Goal: Use online tool/utility: Utilize a website feature to perform a specific function

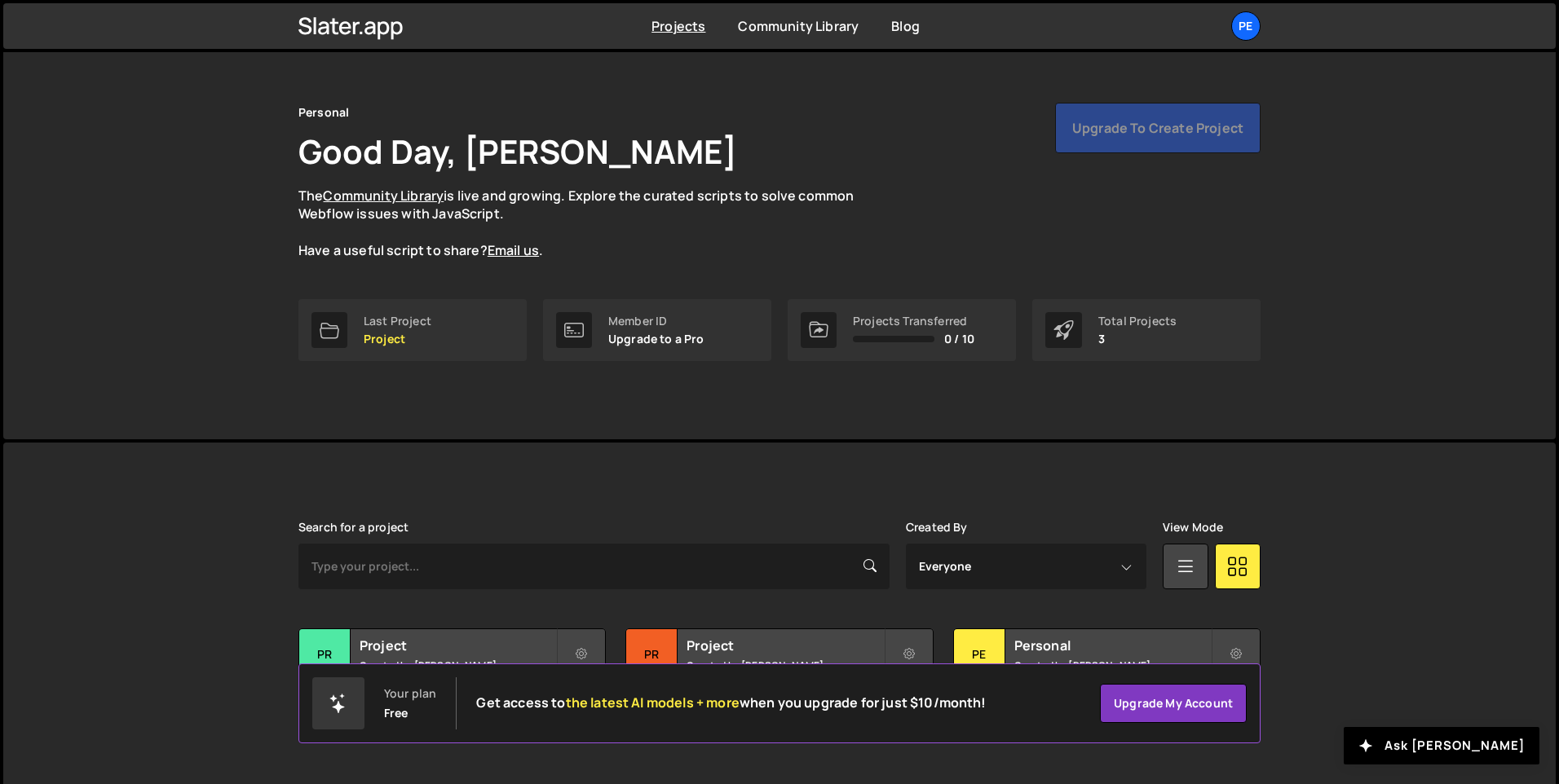
scroll to position [54, 0]
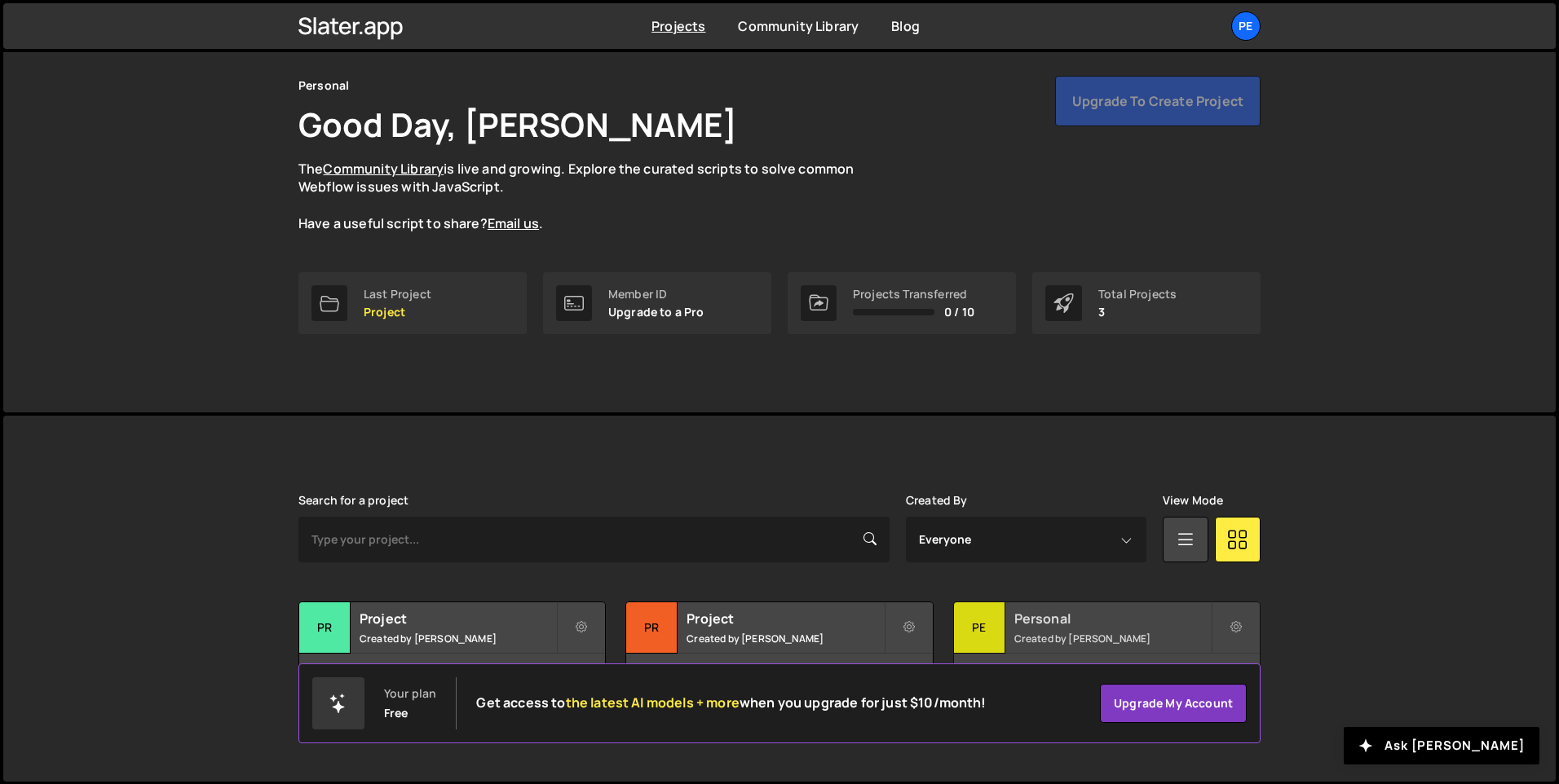
click at [970, 631] on div "Pe" at bounding box center [980, 628] width 51 height 51
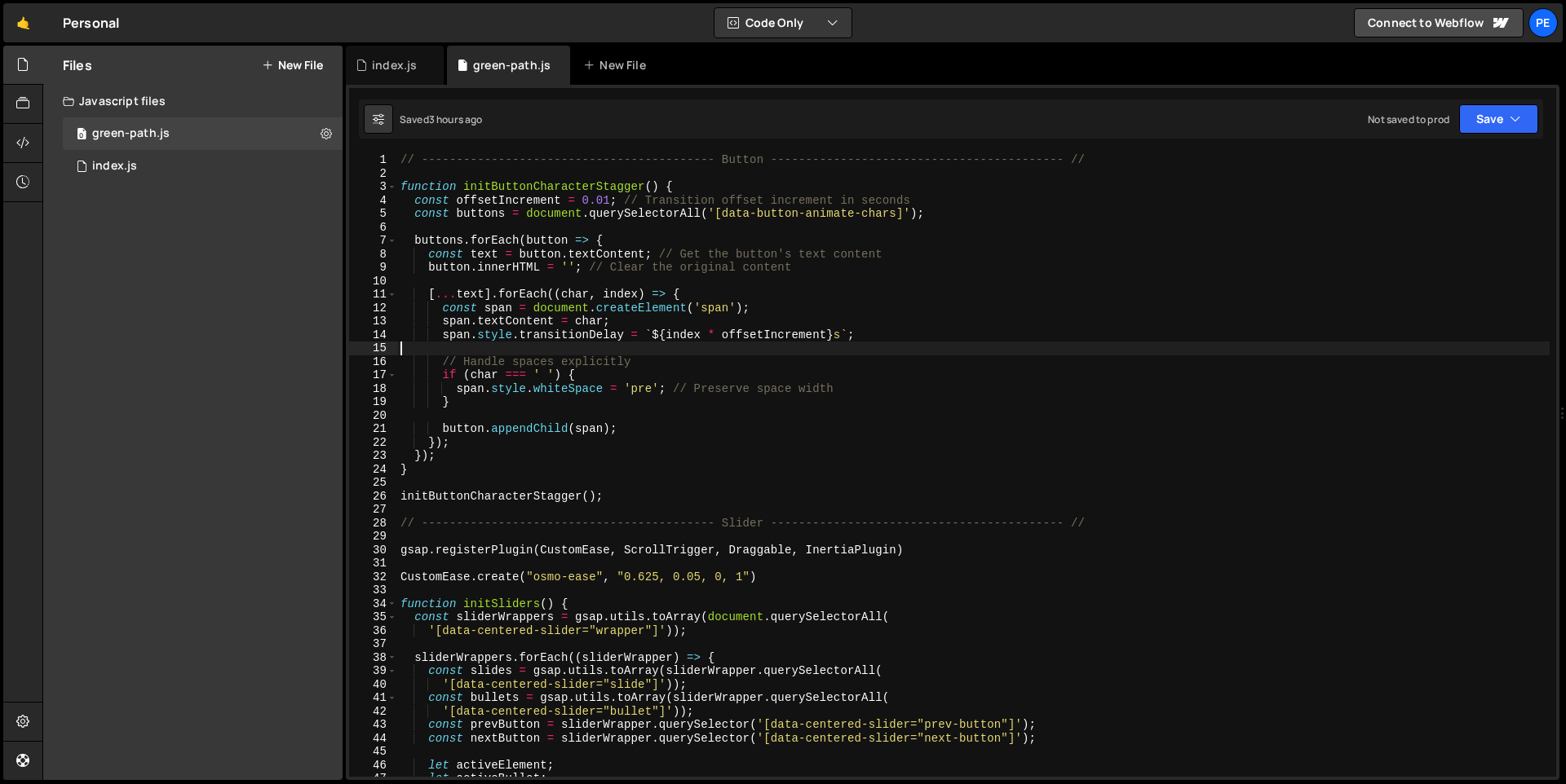
click at [903, 346] on div "// ------------------------------------------ Button --------------------------…" at bounding box center [973, 478] width 1153 height 650
type textarea "initGlobalParallax()"
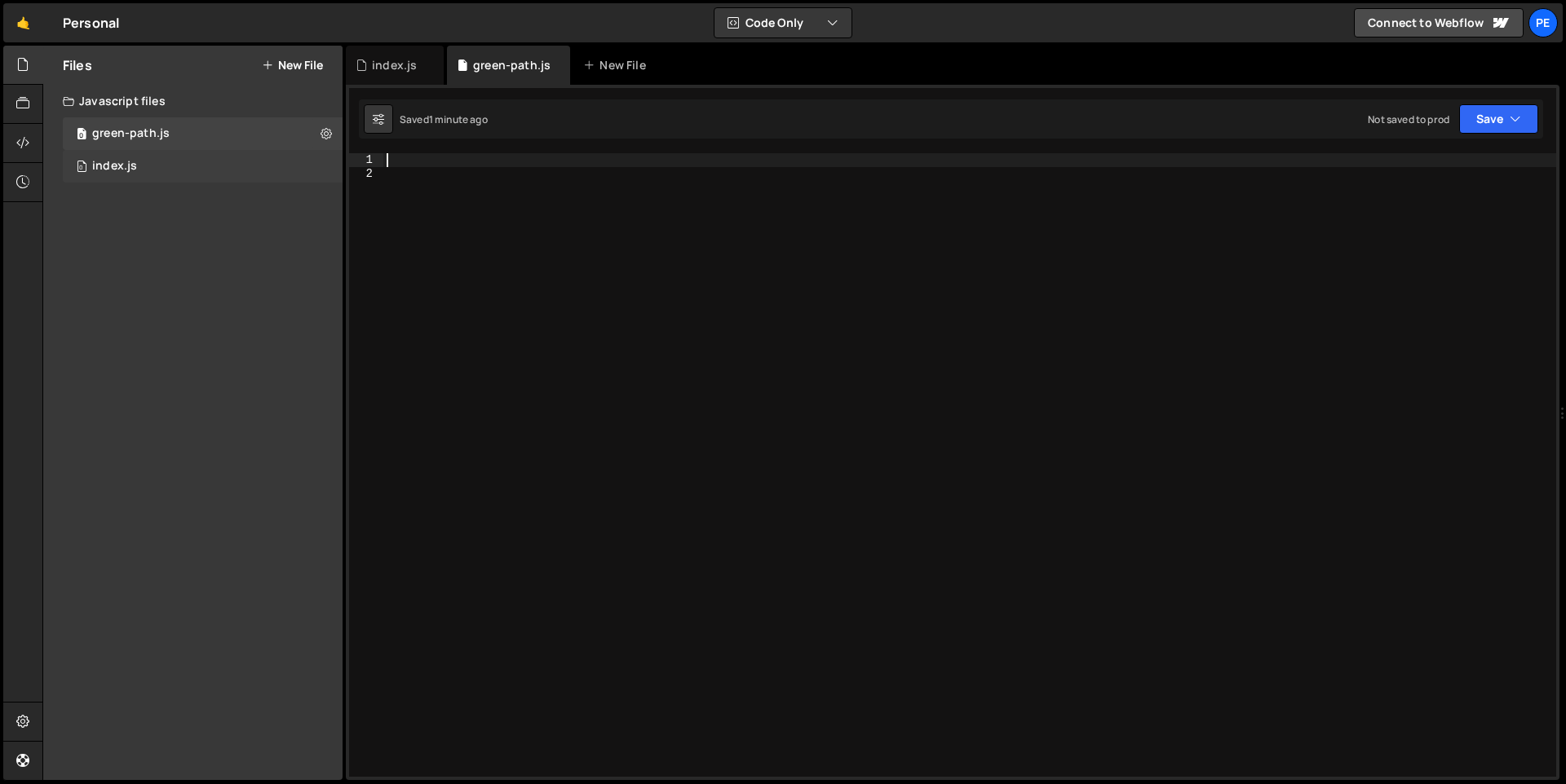
click at [145, 171] on div "0 index.js 0" at bounding box center [202, 166] width 280 height 32
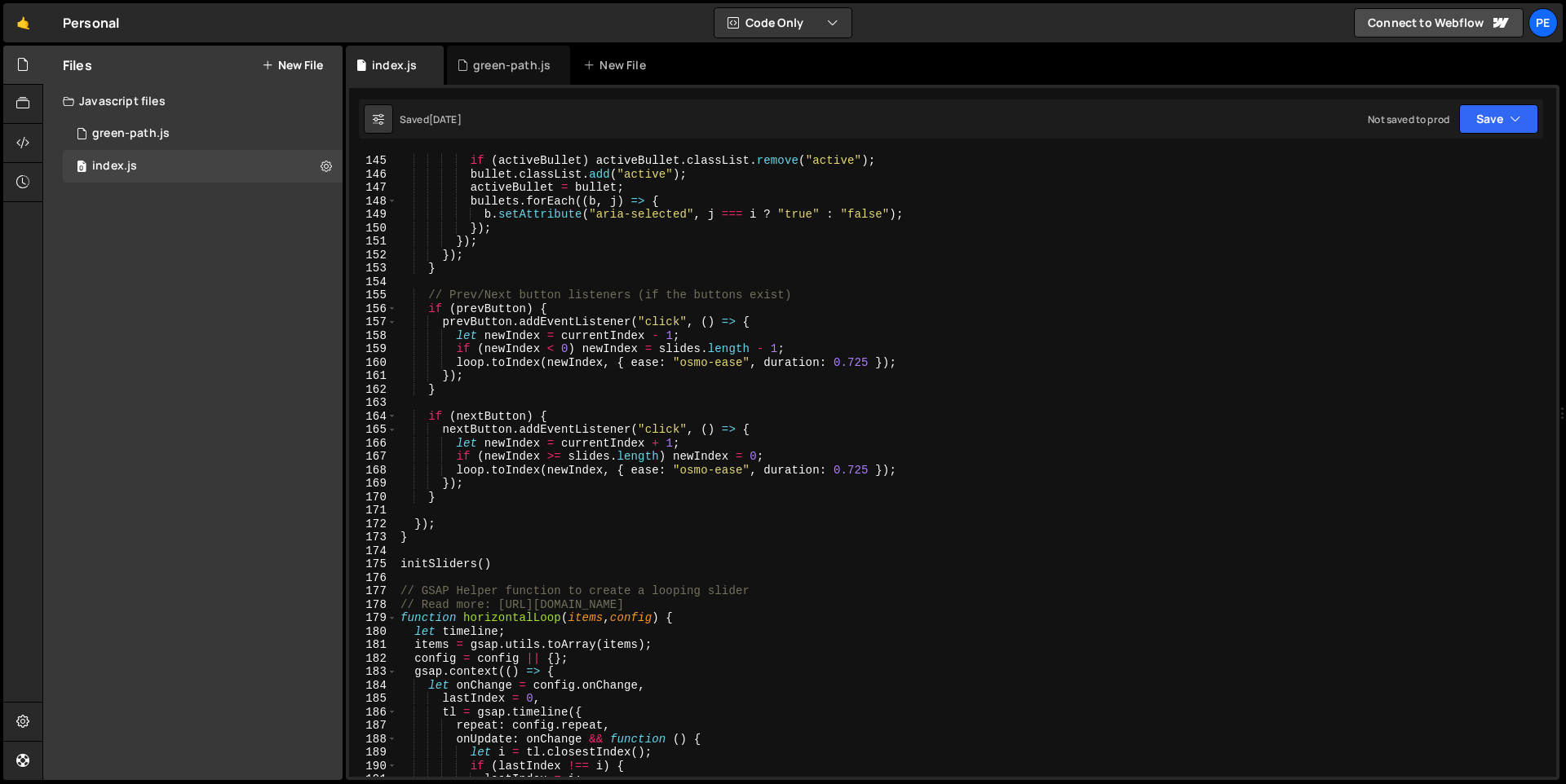
scroll to position [1936, 0]
click at [856, 465] on div "loop . toIndex ( i , { ease : "osmo-ease" , duration : 0.725 }) ; if ( activeBu…" at bounding box center [973, 465] width 1153 height 650
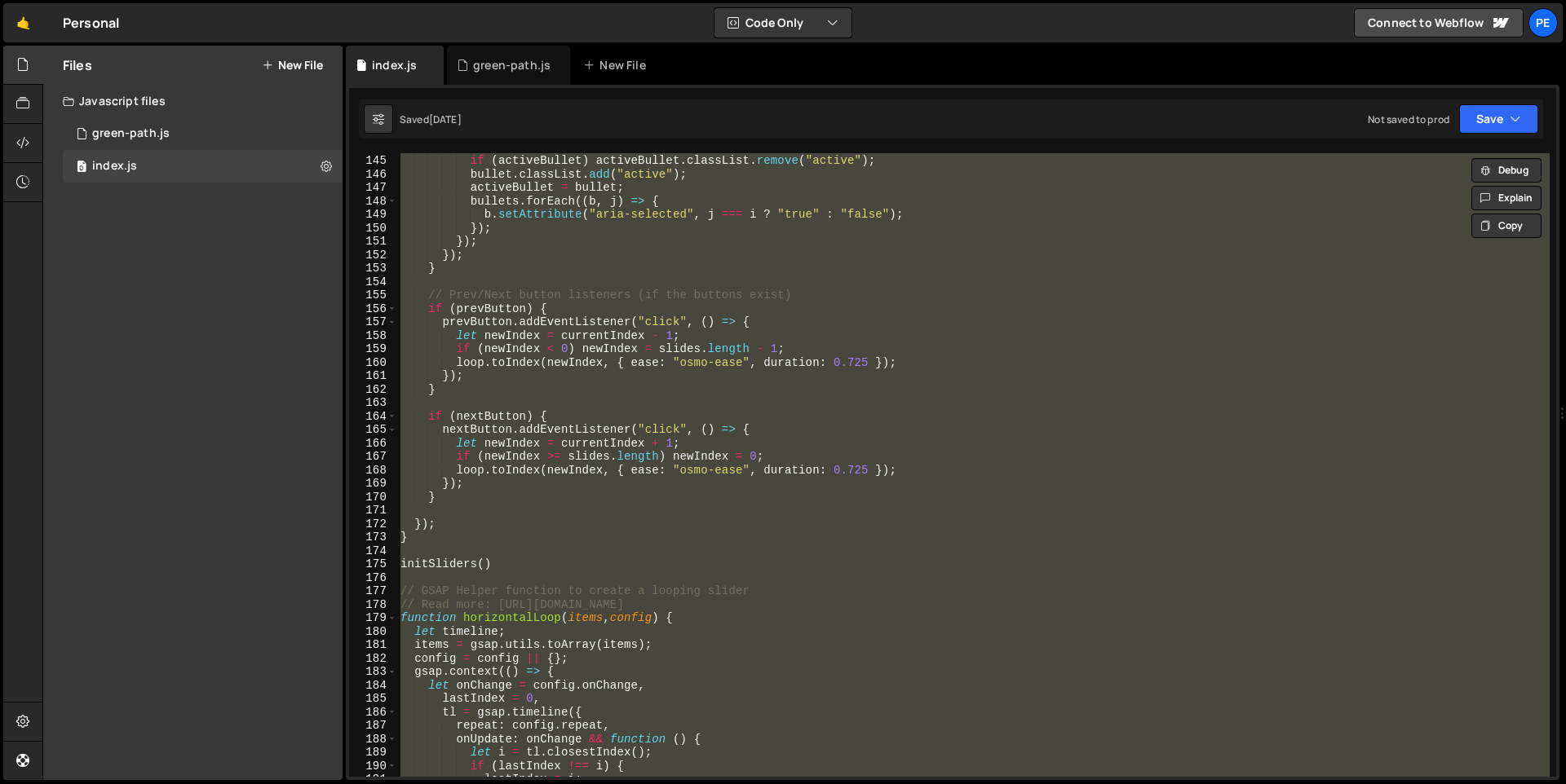
click at [1002, 352] on div "loop . toIndex ( i , { ease : "osmo-ease" , duration : 0.725 }) ; if ( activeBu…" at bounding box center [973, 464] width 1153 height 623
type textarea "if (newIndex < 0) newIndex = slides.length - 1;"
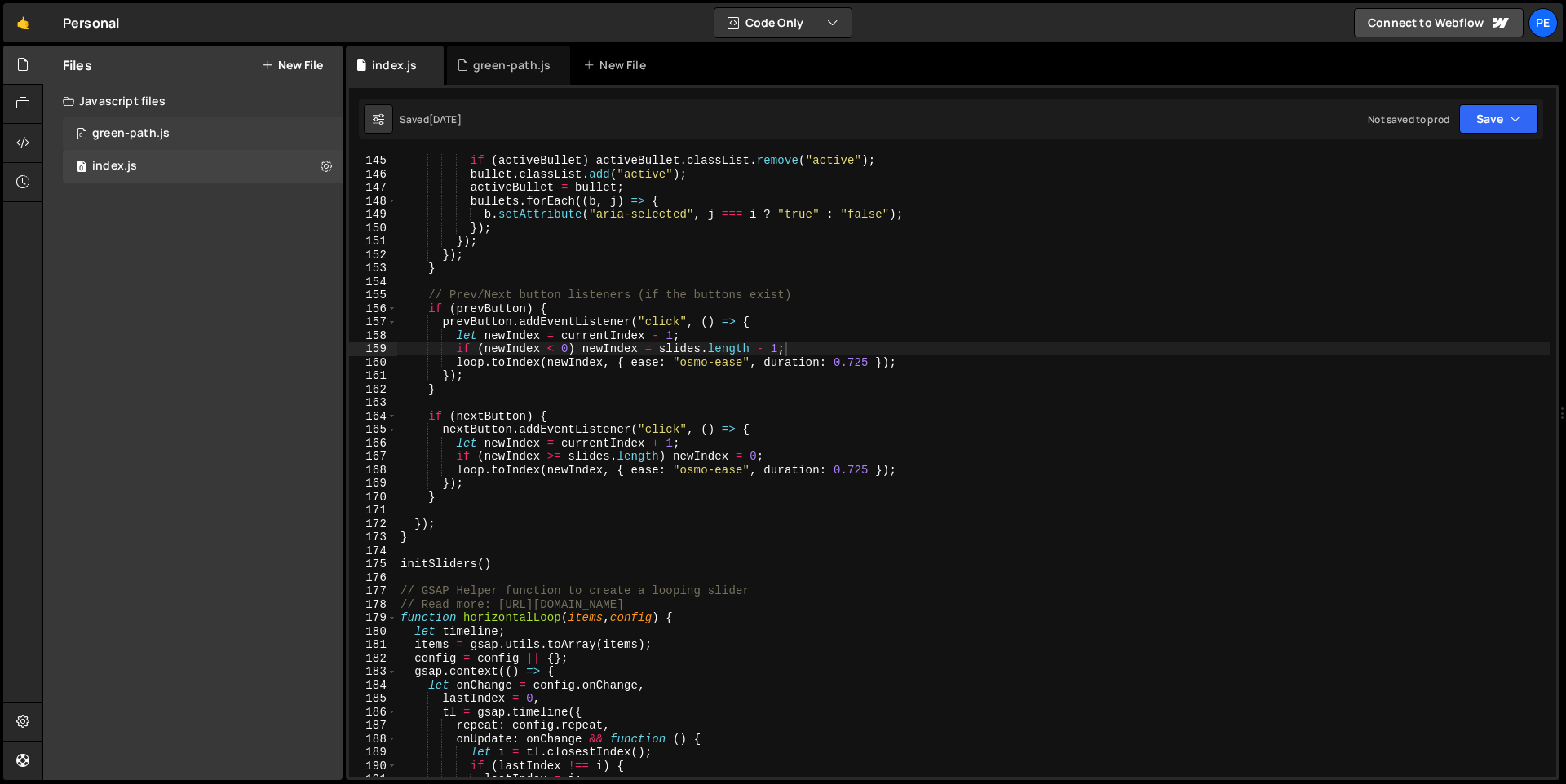
click at [203, 141] on div "0 green-path.js 0" at bounding box center [202, 134] width 280 height 32
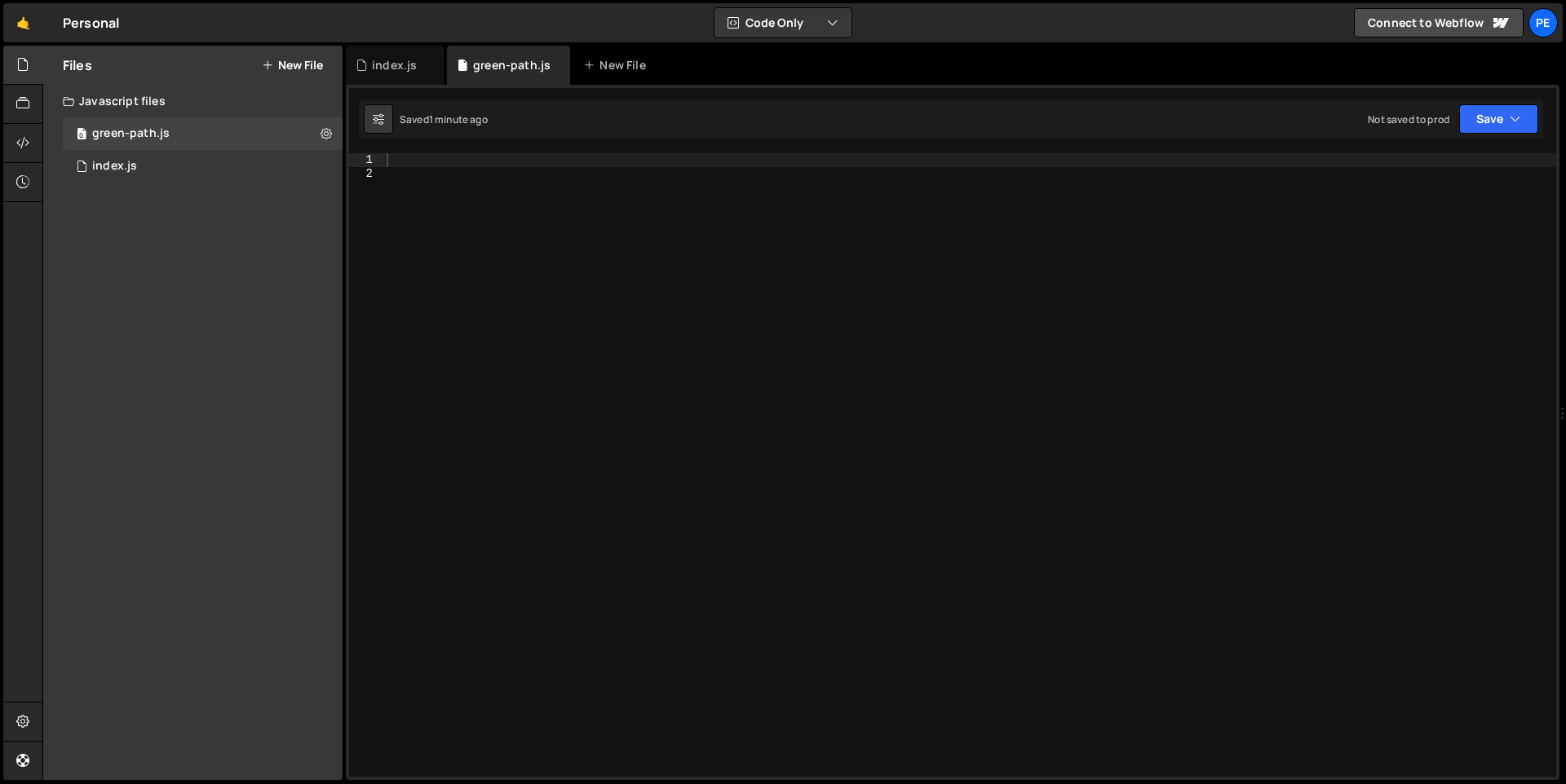
click at [597, 321] on div at bounding box center [970, 478] width 1173 height 650
click at [390, 67] on div "index.js" at bounding box center [394, 65] width 45 height 16
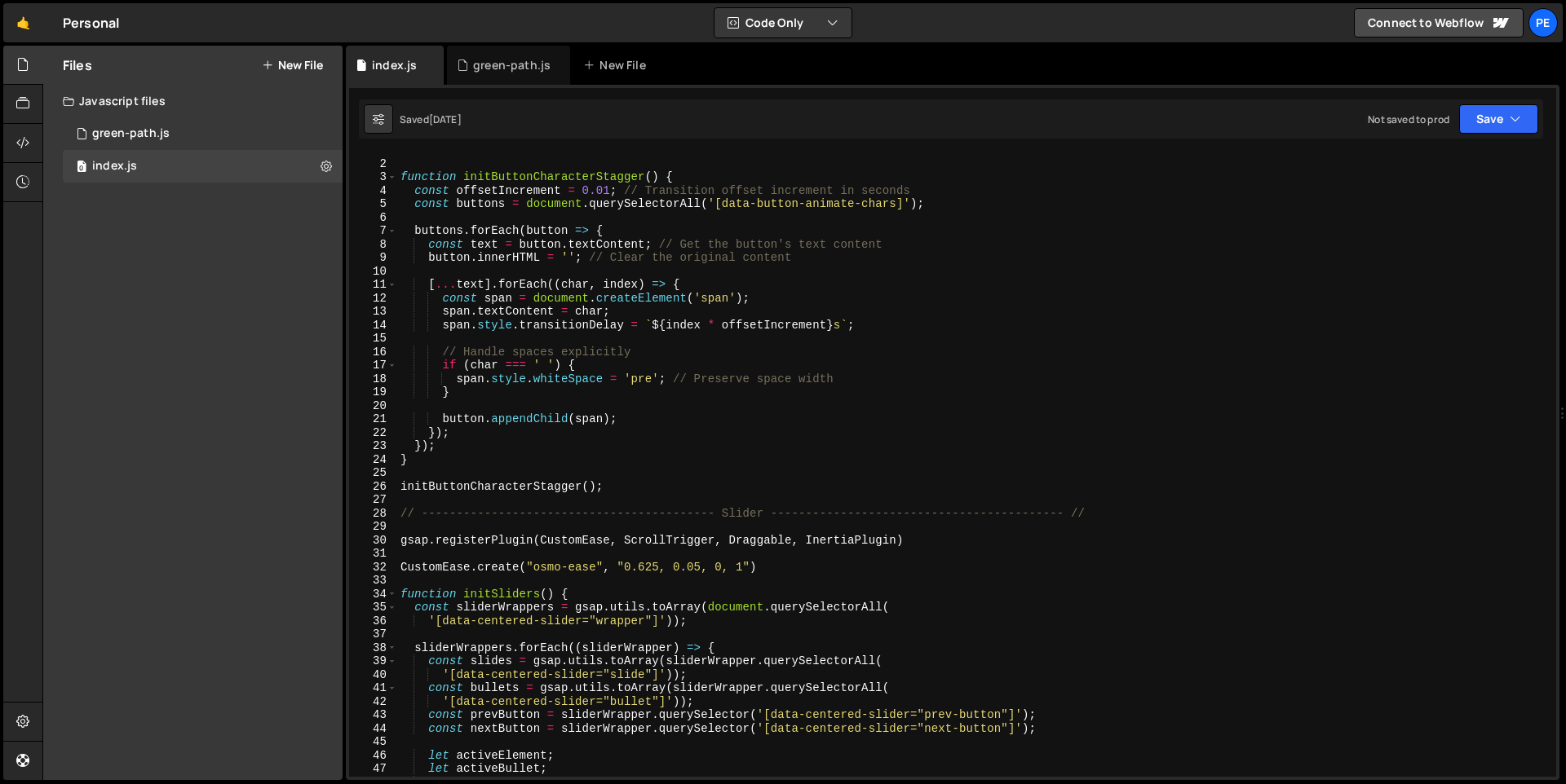
scroll to position [0, 0]
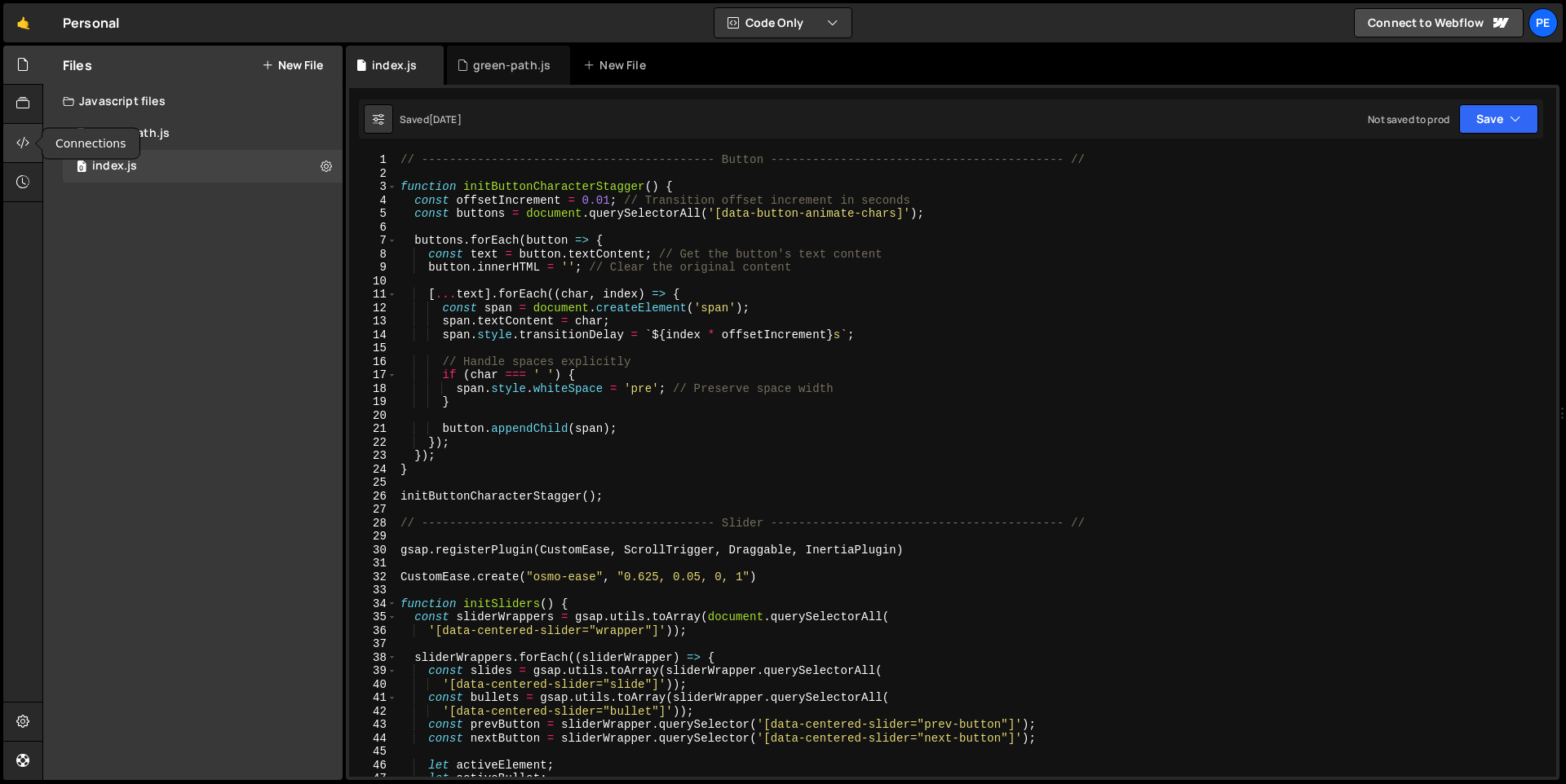
click at [16, 142] on icon at bounding box center [22, 142] width 13 height 18
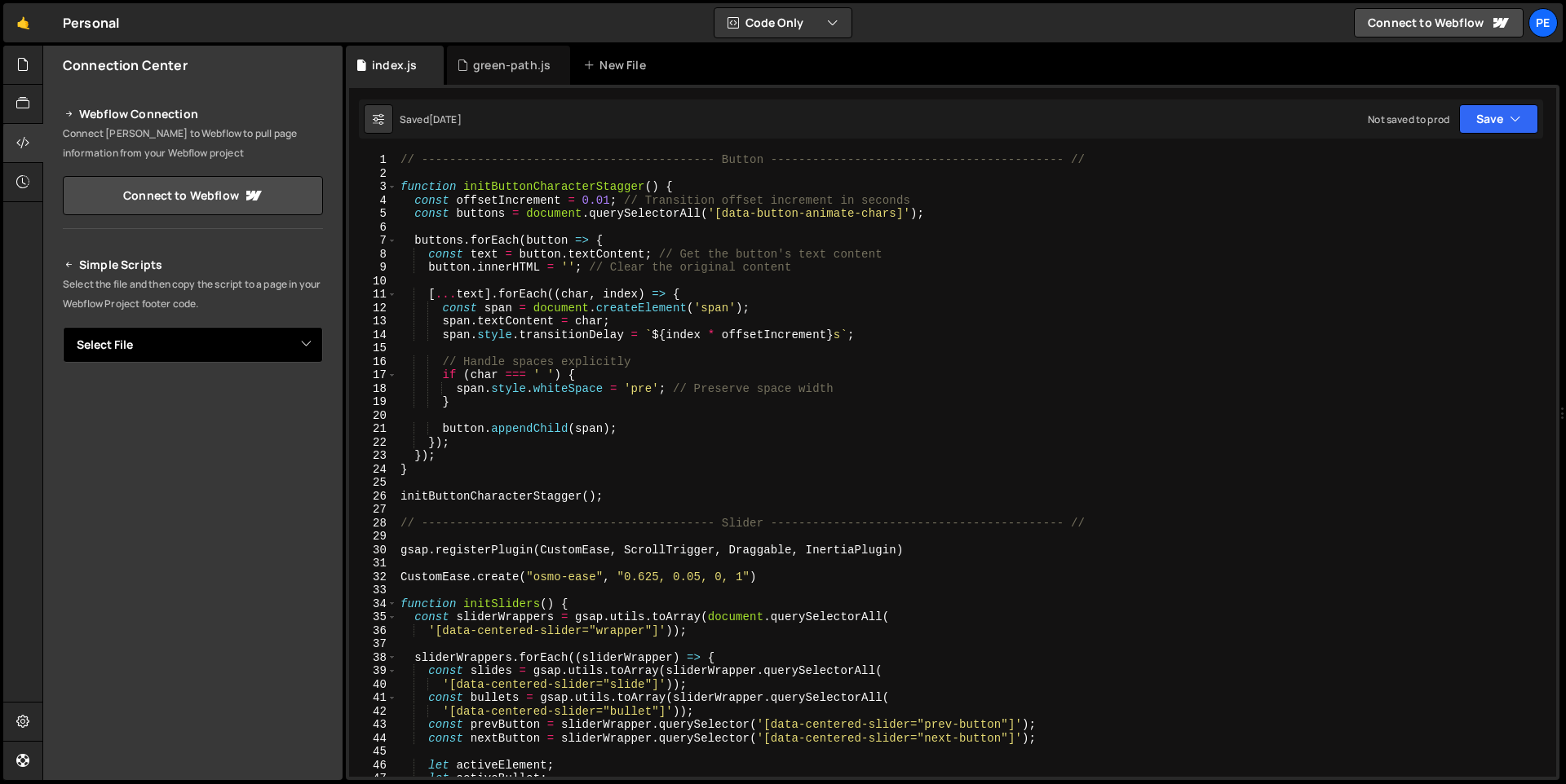
click at [282, 343] on select "Select File green-path.js index.js" at bounding box center [193, 344] width 260 height 36
select select "47766"
click at [63, 327] on select "Select File green-path.js index.js" at bounding box center [193, 344] width 260 height 36
click at [306, 405] on button "Button group with nested dropdown" at bounding box center [311, 401] width 23 height 34
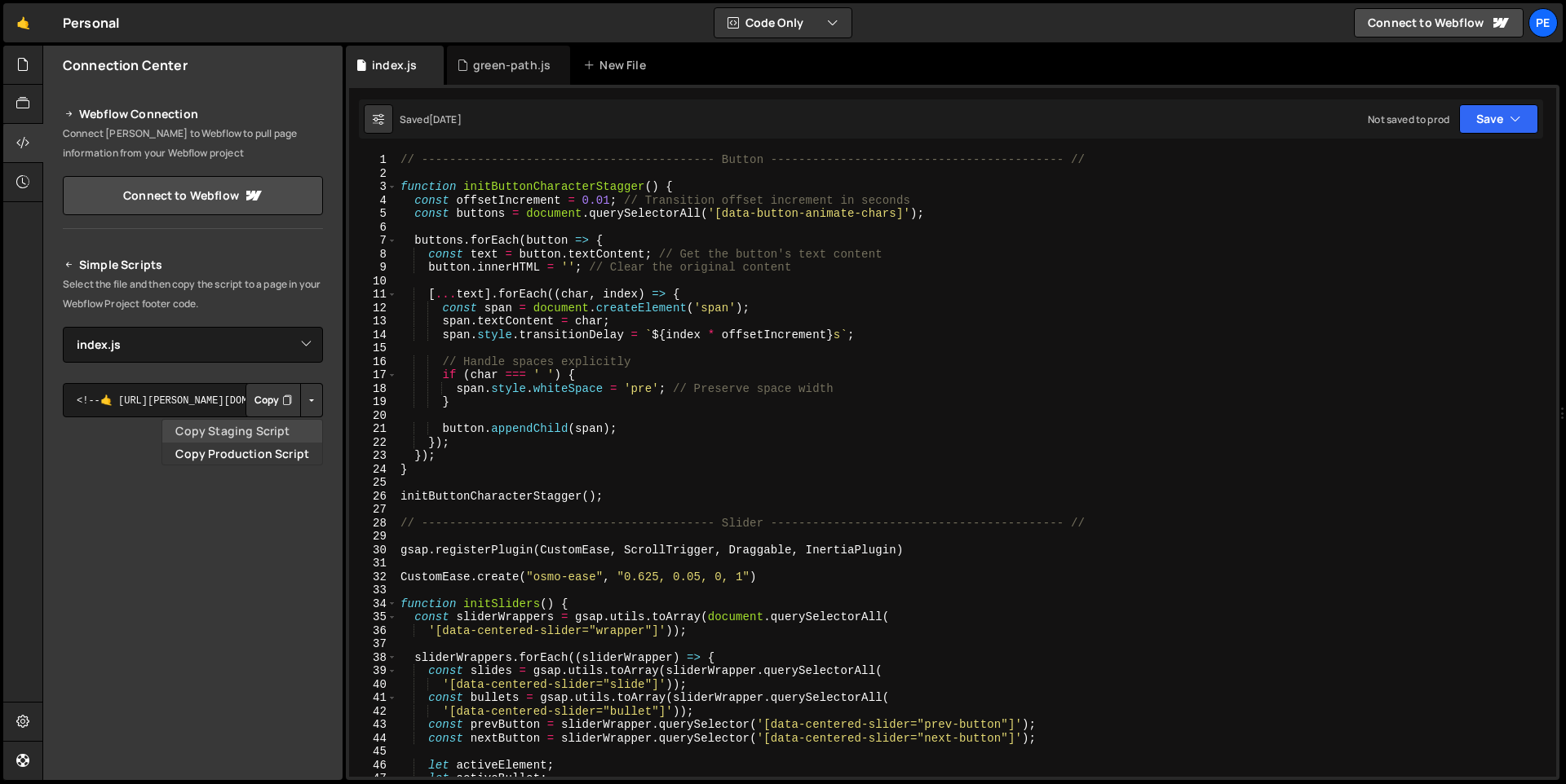
click at [276, 433] on link "Copy Staging Script" at bounding box center [242, 431] width 160 height 23
click at [270, 404] on button "Copy" at bounding box center [273, 401] width 55 height 34
click at [304, 404] on button "Button group with nested dropdown" at bounding box center [311, 401] width 23 height 34
click at [287, 435] on link "Copy Staging Script" at bounding box center [242, 431] width 160 height 23
